Goal: Task Accomplishment & Management: Use online tool/utility

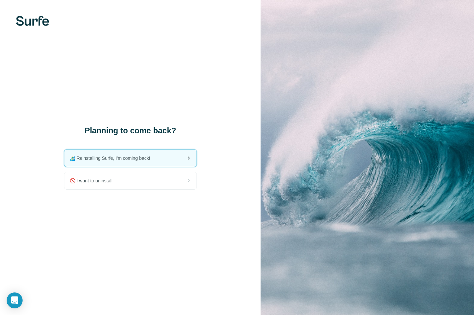
click at [165, 156] on div "🏄🏻‍♂️ Reinstalling Surfe, I'm coming back!" at bounding box center [130, 158] width 132 height 17
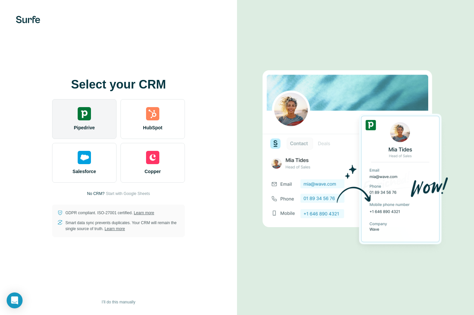
click at [88, 123] on div "Pipedrive" at bounding box center [84, 119] width 64 height 40
click at [90, 122] on div "Pipedrive" at bounding box center [84, 119] width 64 height 40
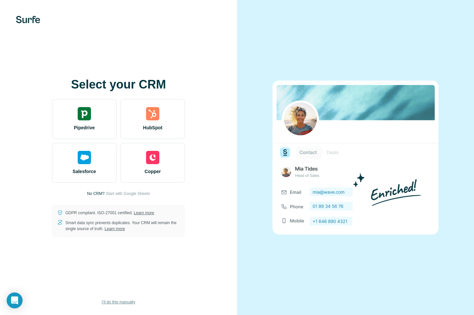
click at [124, 304] on span "I’ll do this manually" at bounding box center [119, 302] width 34 height 6
